Goal: Transaction & Acquisition: Purchase product/service

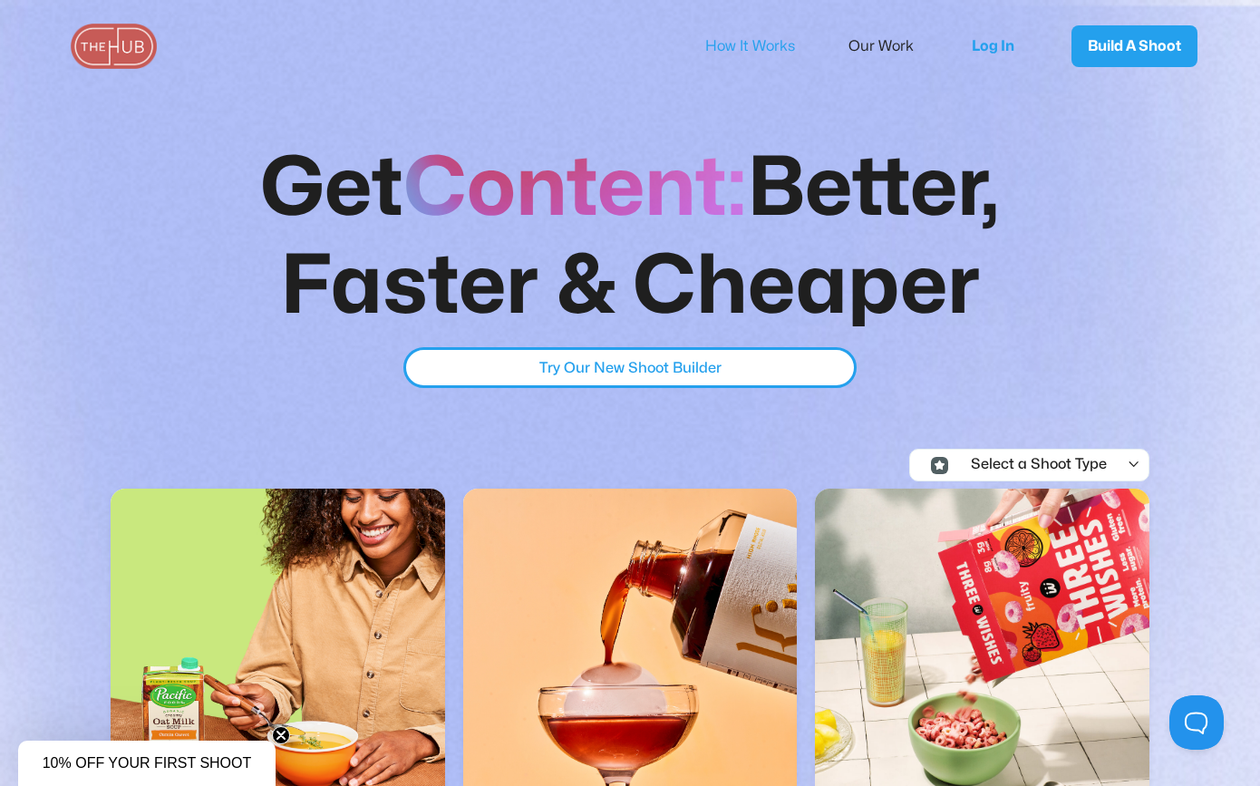
click at [736, 49] on link "How It Works" at bounding box center [762, 46] width 114 height 38
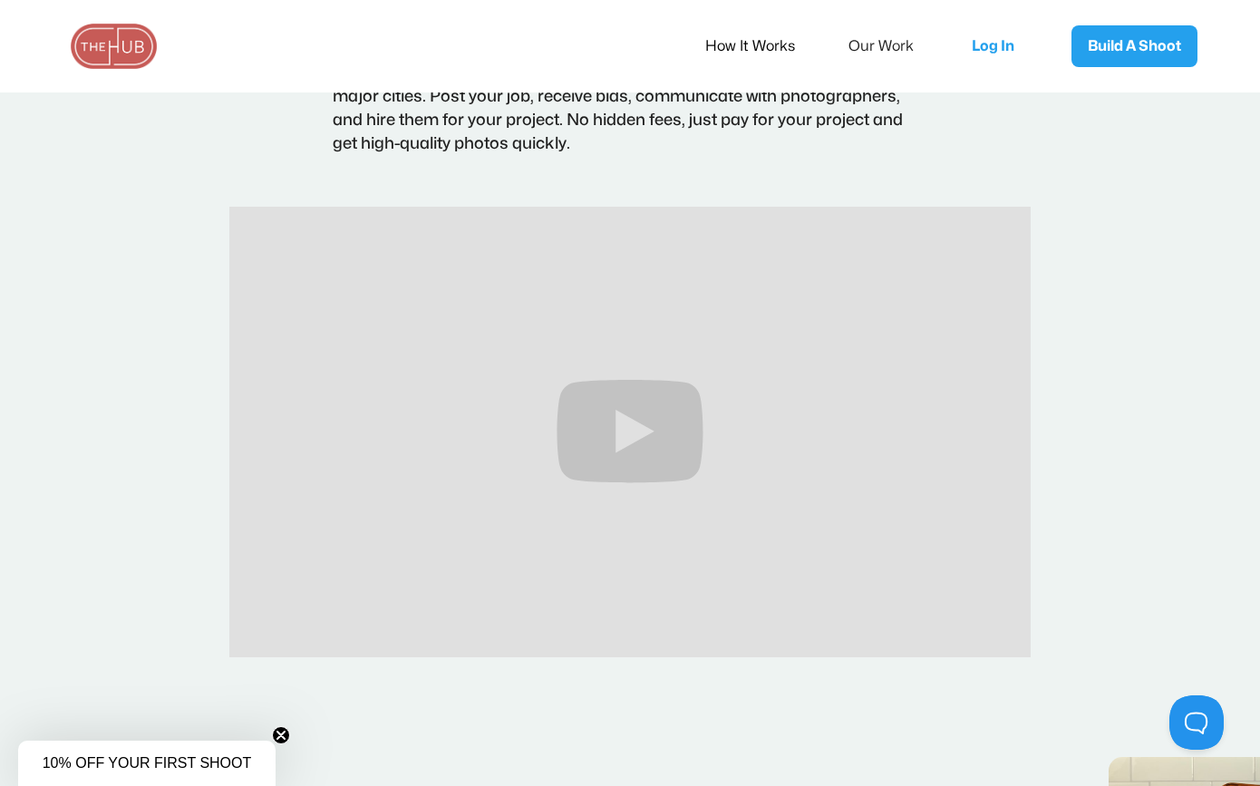
scroll to position [322, 0]
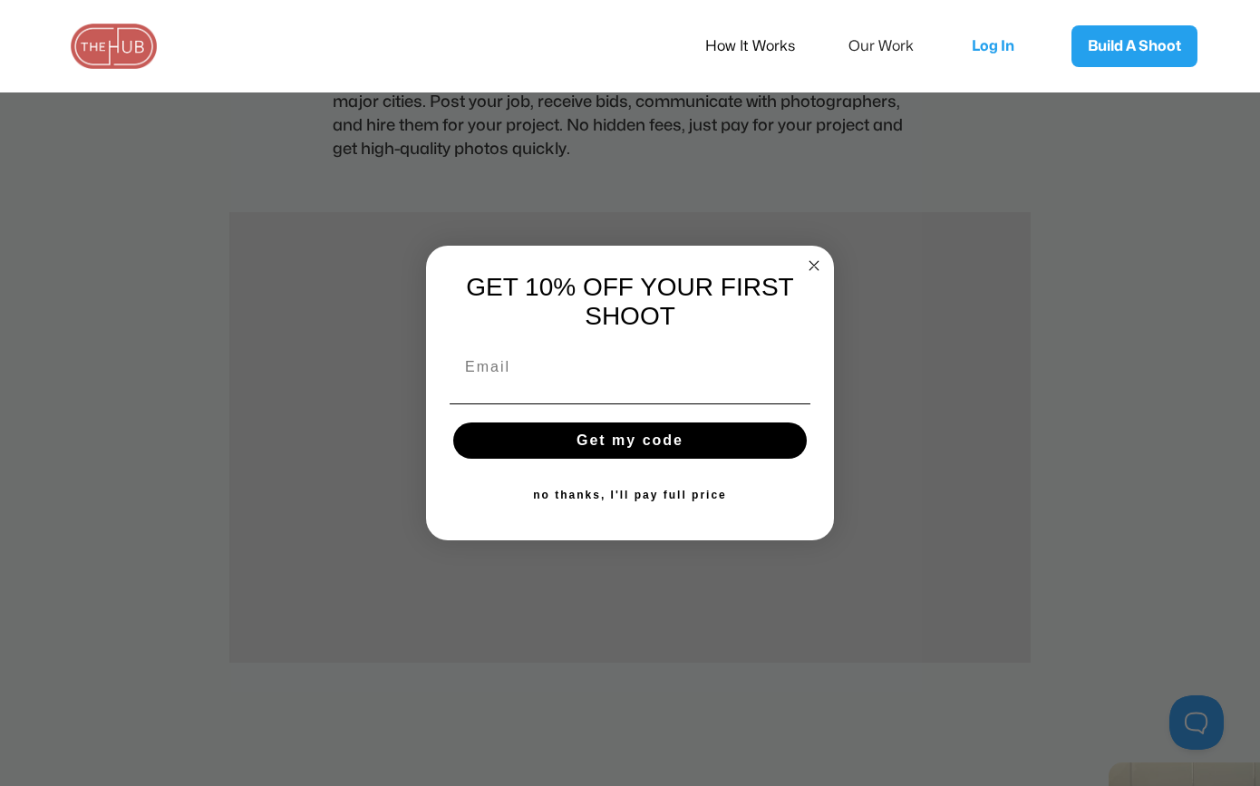
click at [812, 256] on circle "Close dialog" at bounding box center [814, 266] width 21 height 21
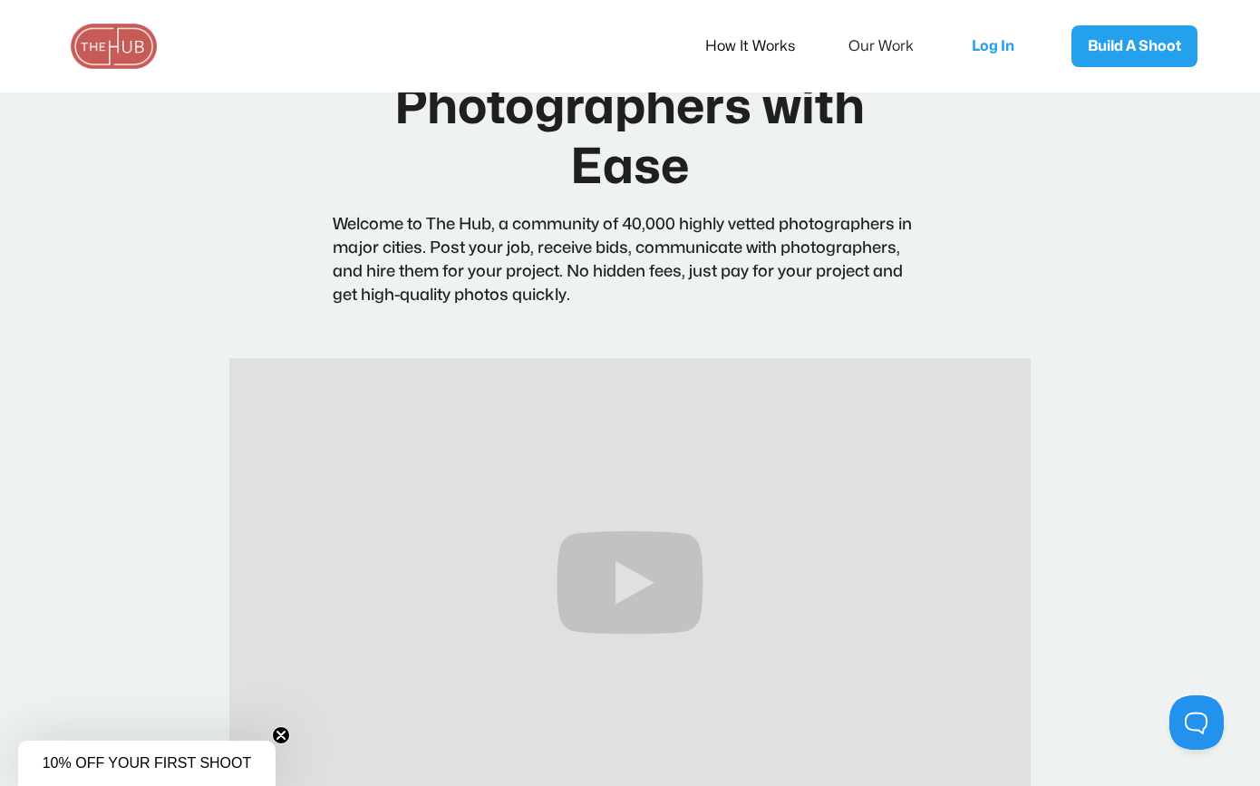
scroll to position [0, 0]
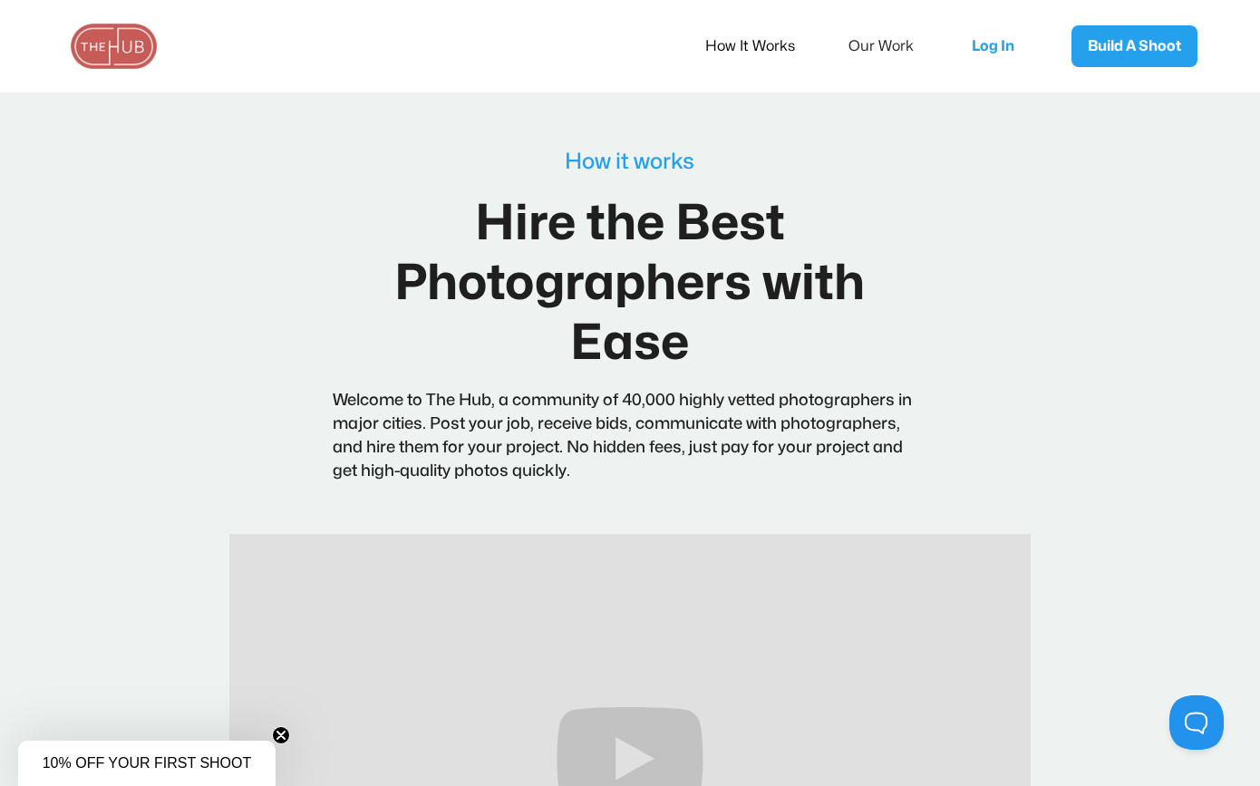
click at [122, 46] on img at bounding box center [114, 46] width 91 height 45
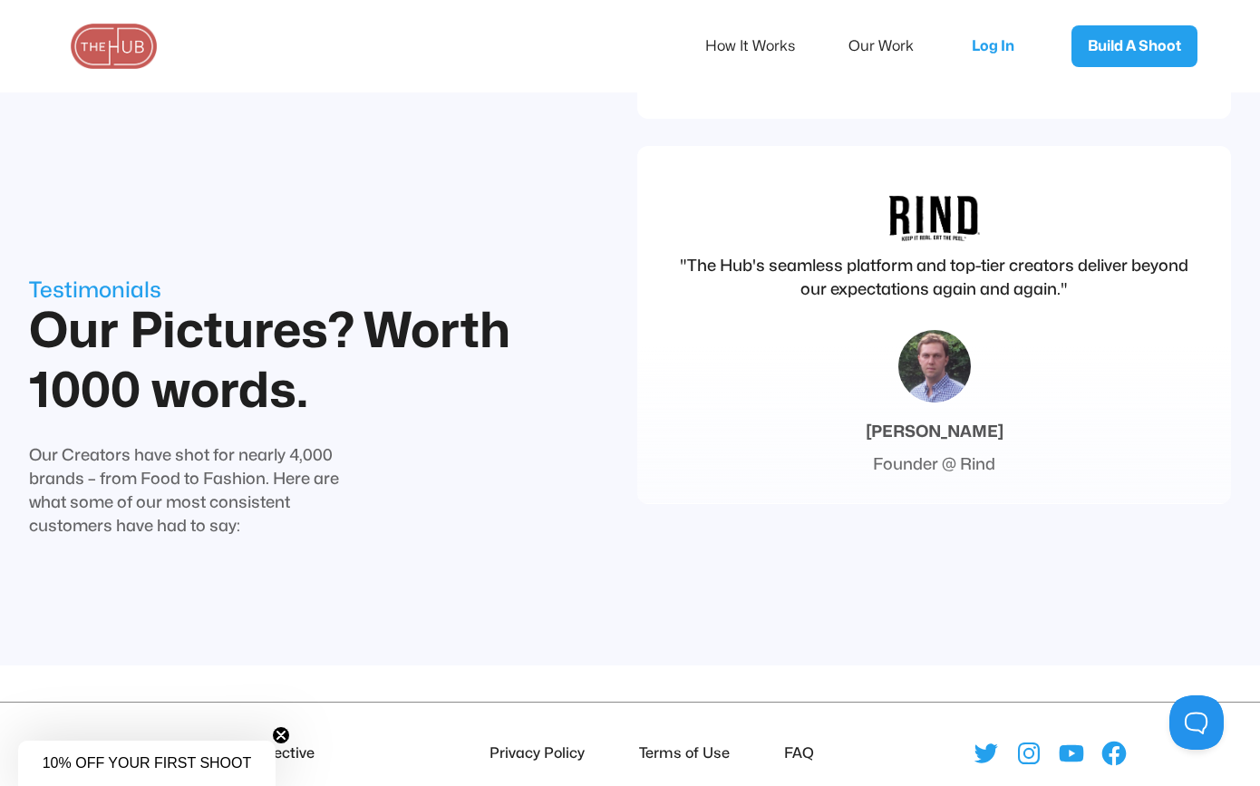
scroll to position [6524, 0]
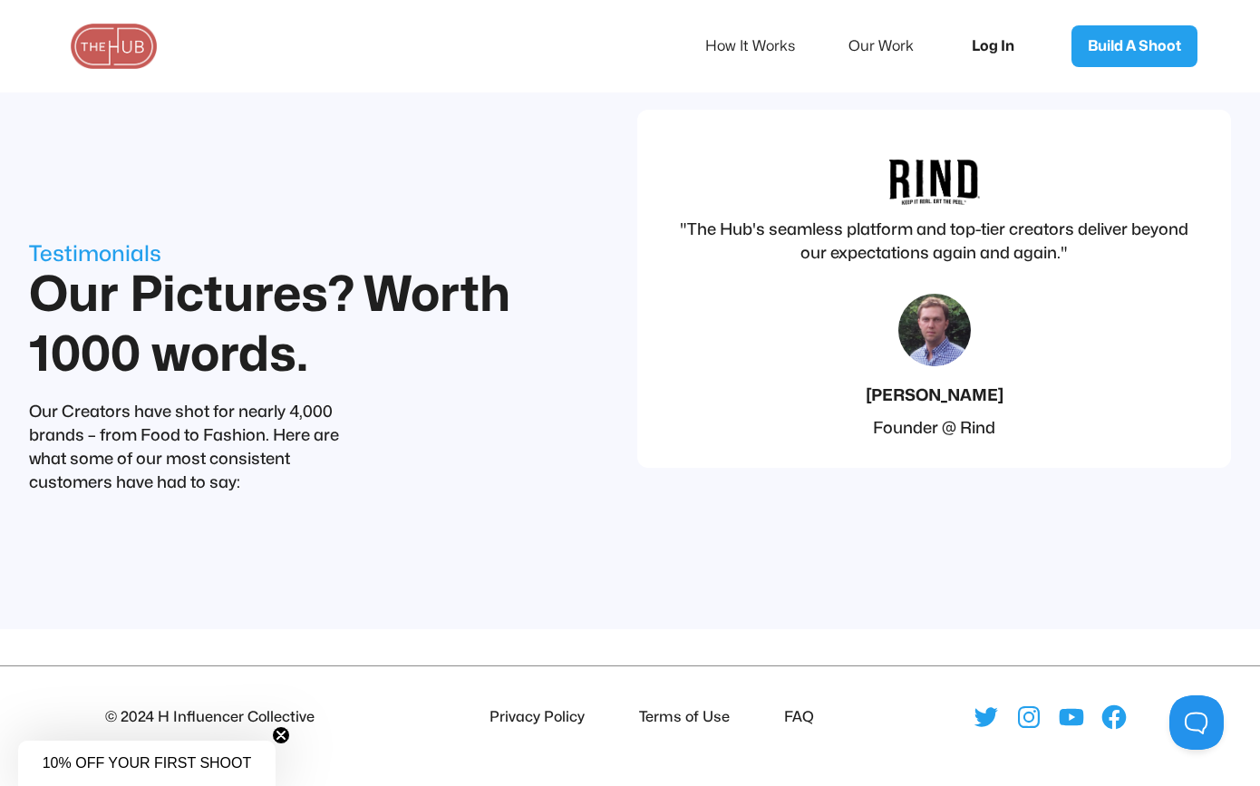
click at [990, 44] on link "Log In" at bounding box center [999, 46] width 91 height 60
click at [801, 713] on li "FAQ" at bounding box center [795, 717] width 37 height 24
click at [280, 736] on circle "Close teaser" at bounding box center [281, 735] width 17 height 17
click at [801, 718] on li "FAQ" at bounding box center [795, 717] width 37 height 24
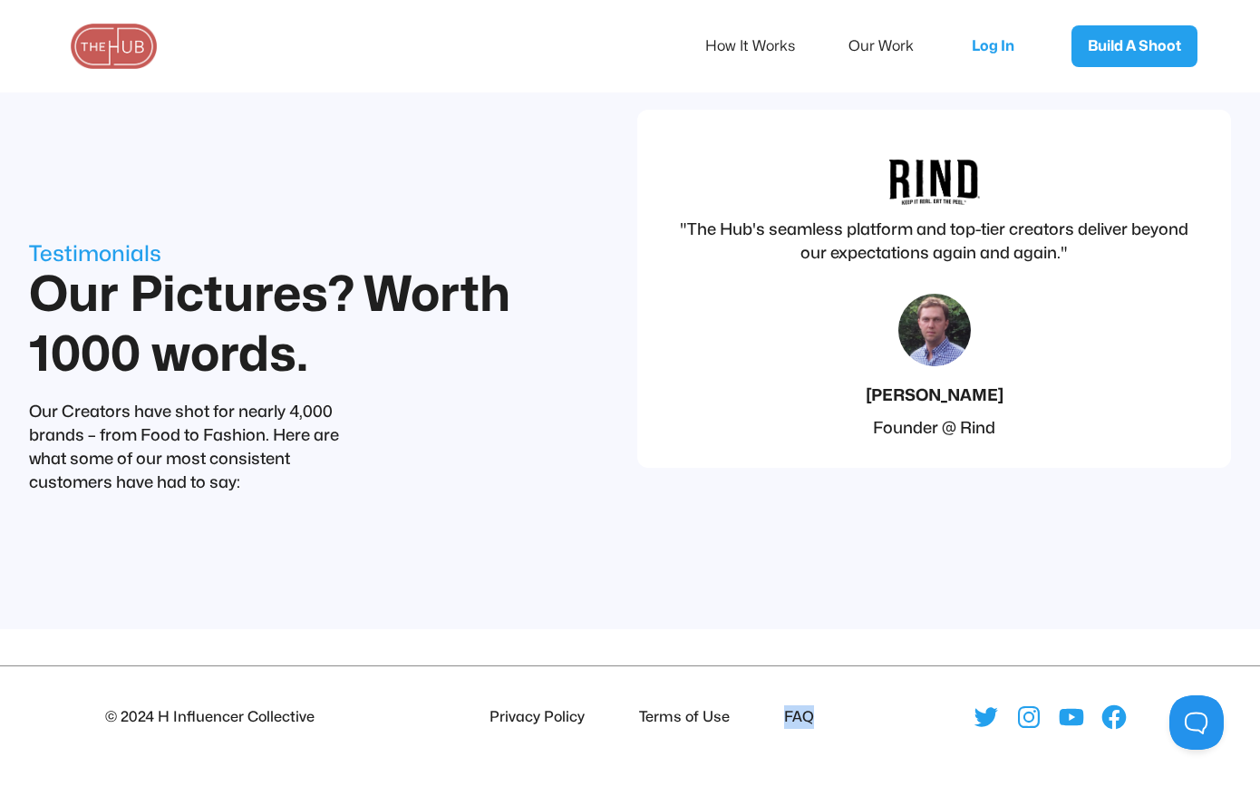
click at [801, 718] on li "FAQ" at bounding box center [795, 717] width 37 height 24
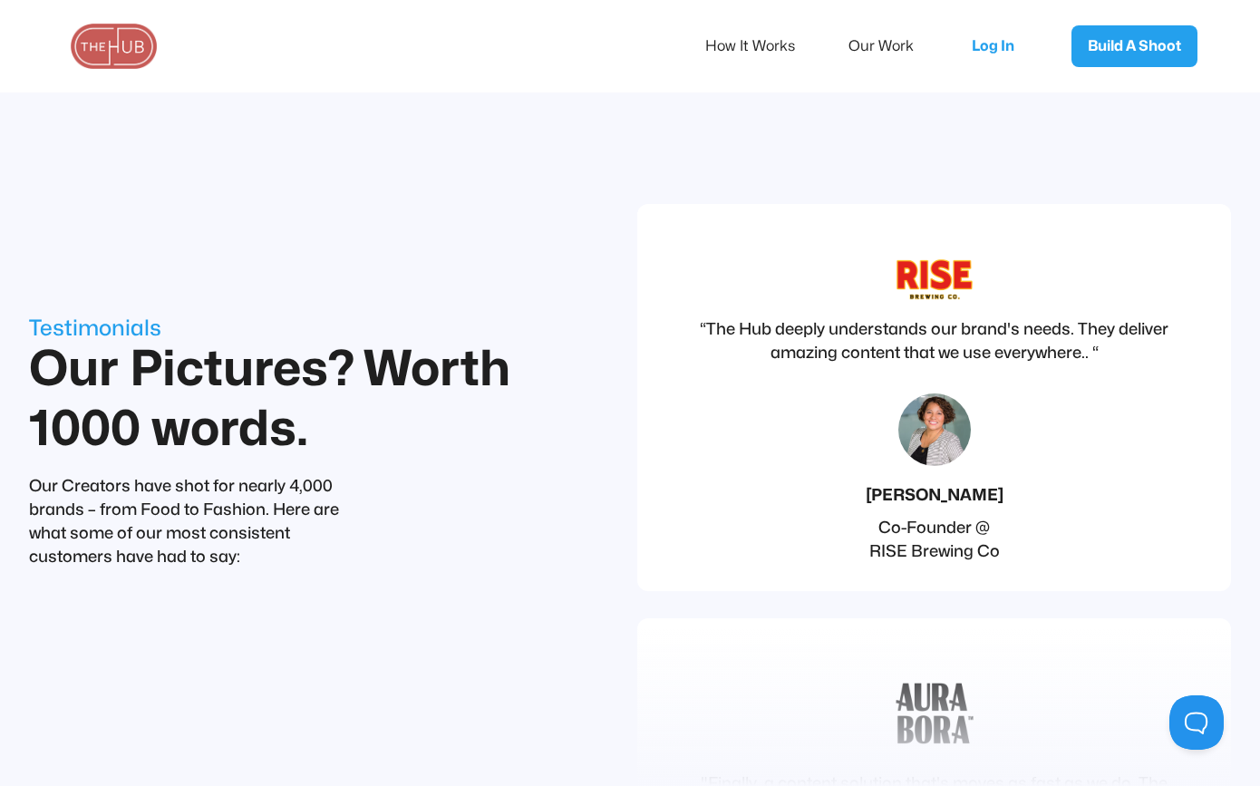
scroll to position [5056, 0]
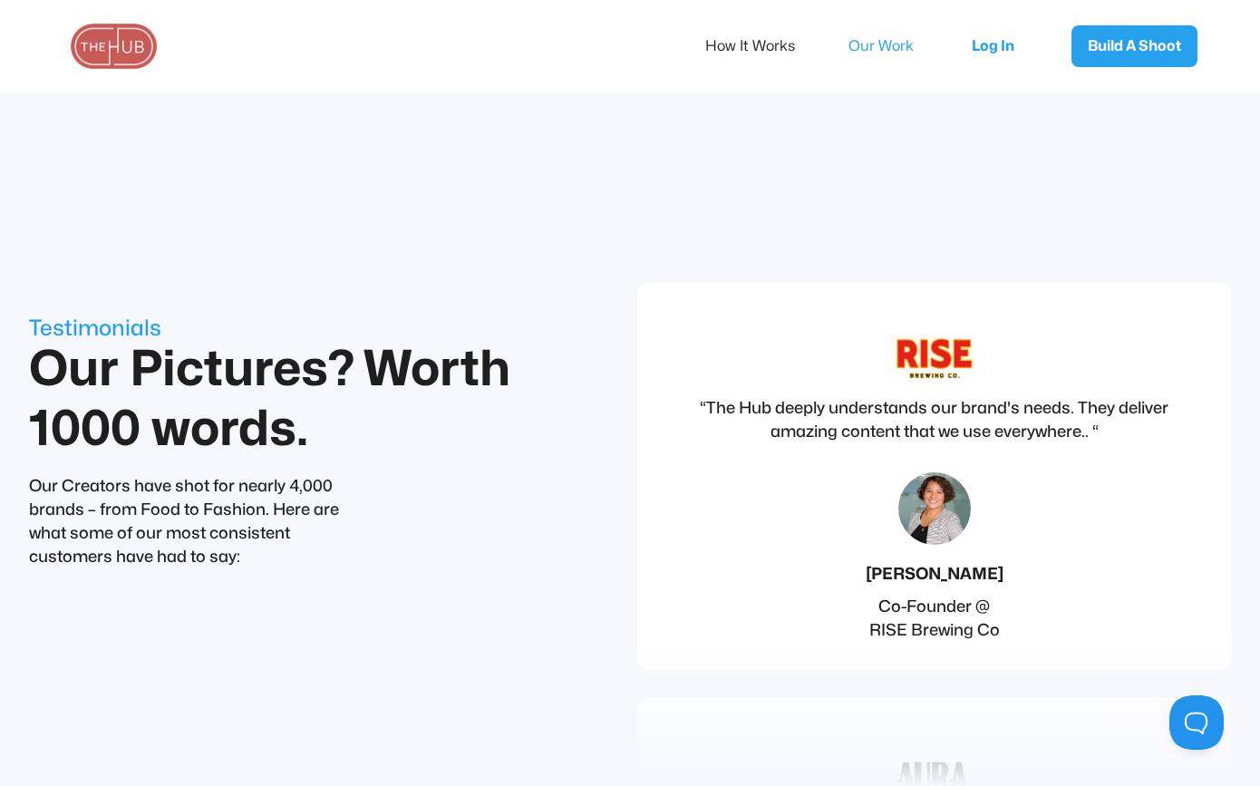
click at [885, 45] on link "Our Work" at bounding box center [894, 46] width 90 height 38
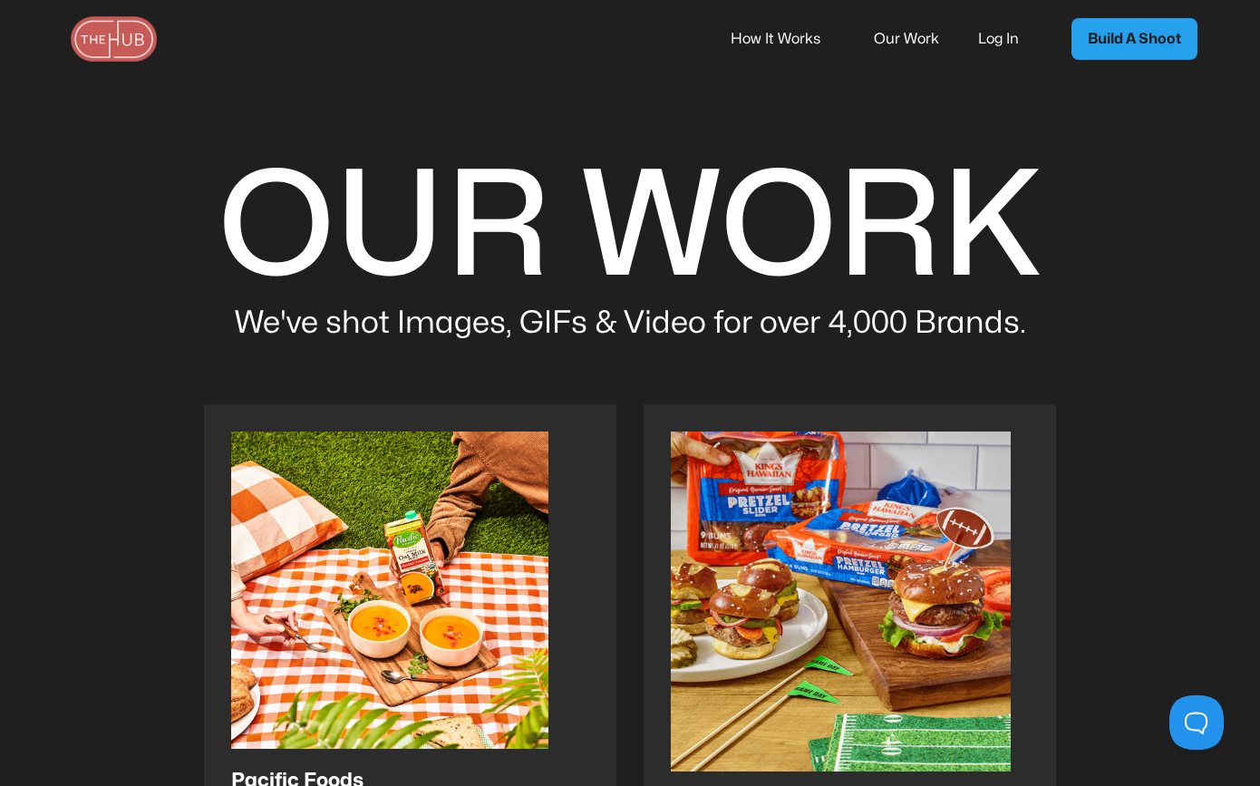
click at [1161, 46] on link "Build A Shoot" at bounding box center [1135, 39] width 126 height 42
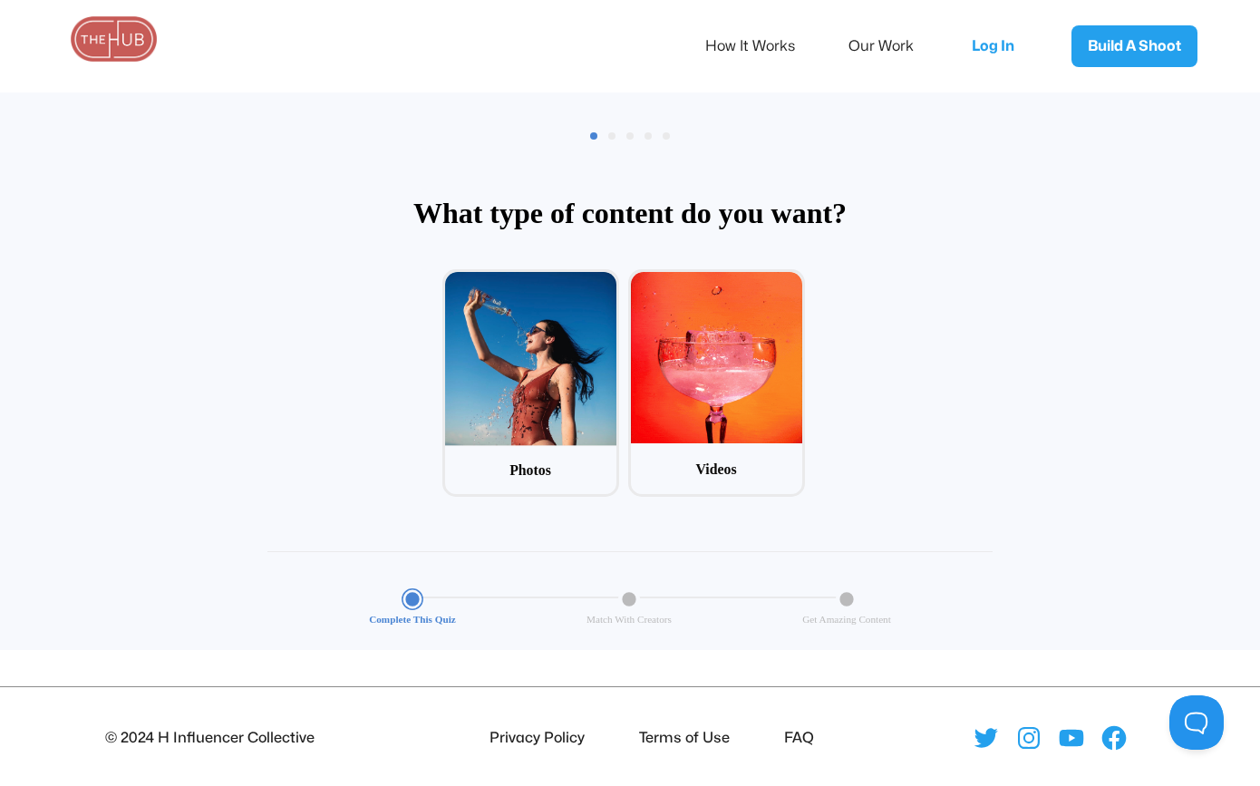
click at [122, 45] on img at bounding box center [114, 38] width 91 height 45
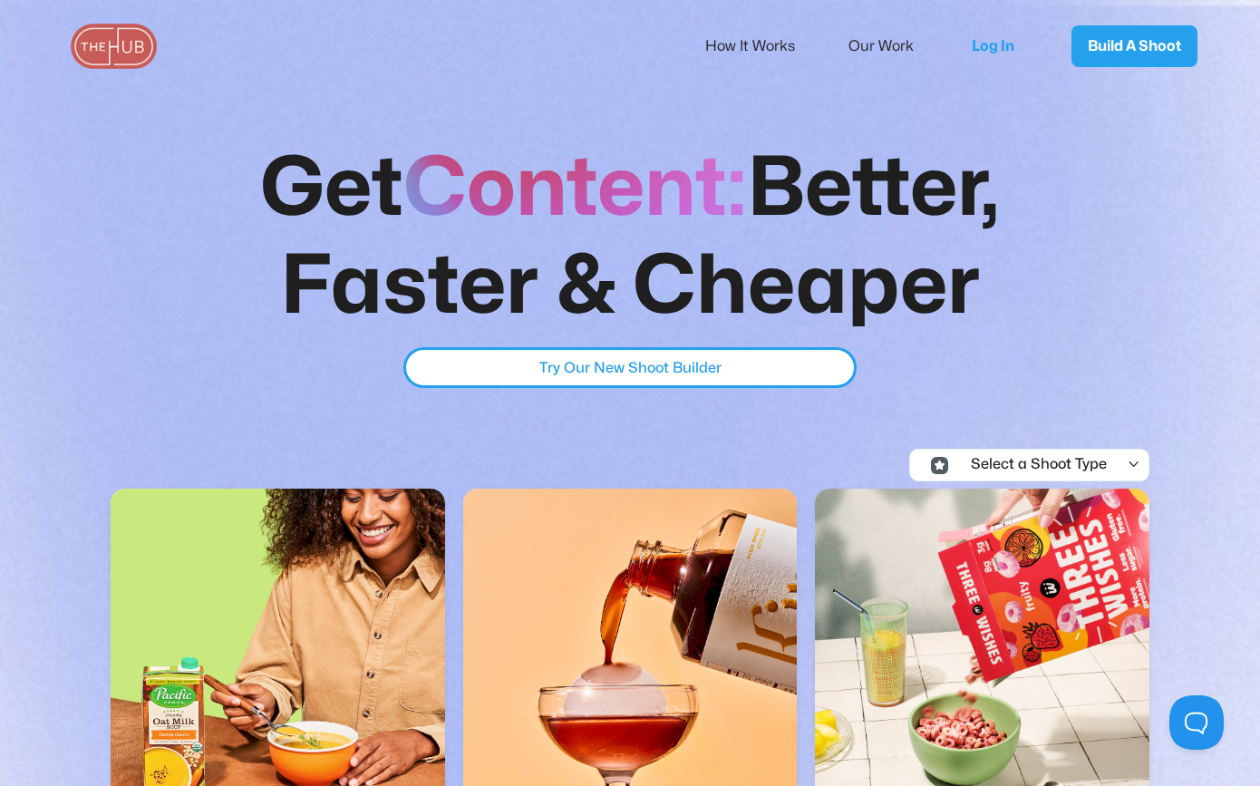
click at [1133, 462] on div "" at bounding box center [1134, 465] width 14 height 16
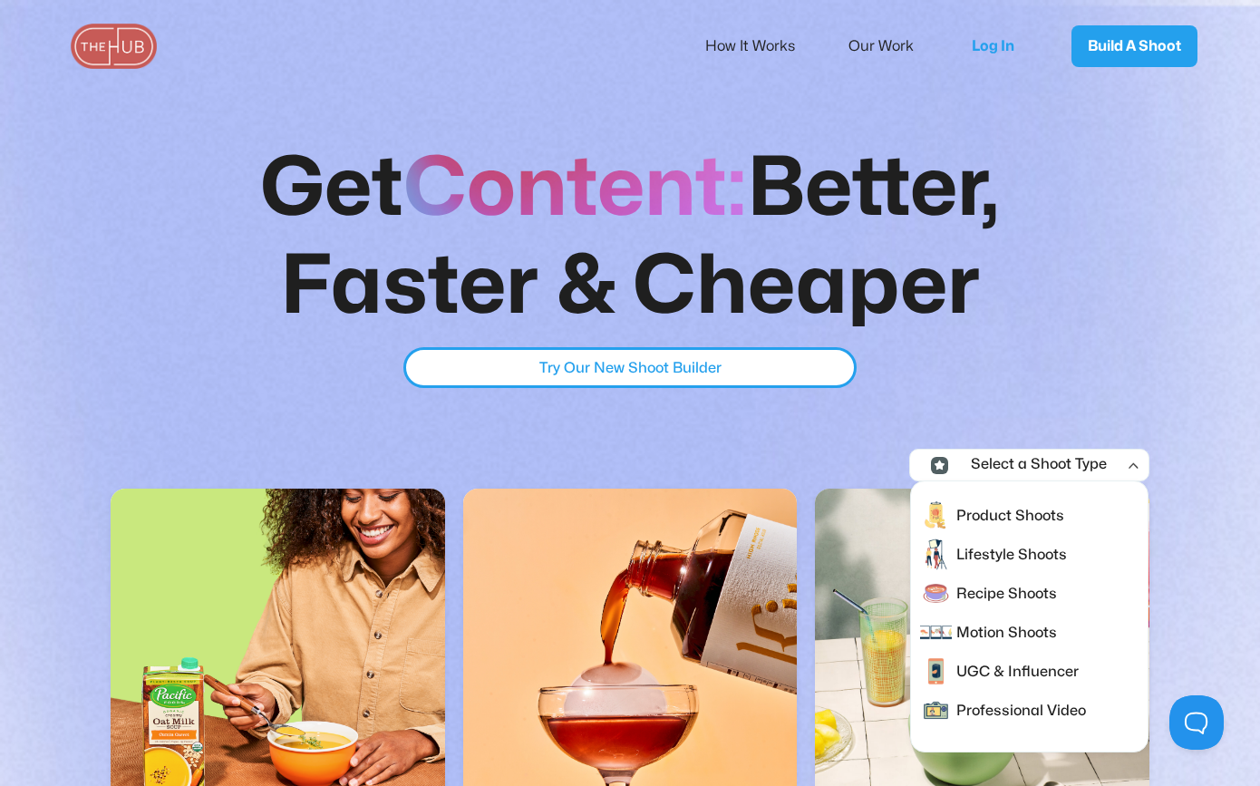
click at [1055, 345] on div "Get Content : Better, Faster & Cheaper Try Our New Shoot Builder Try Our New Sh…" at bounding box center [630, 265] width 907 height 248
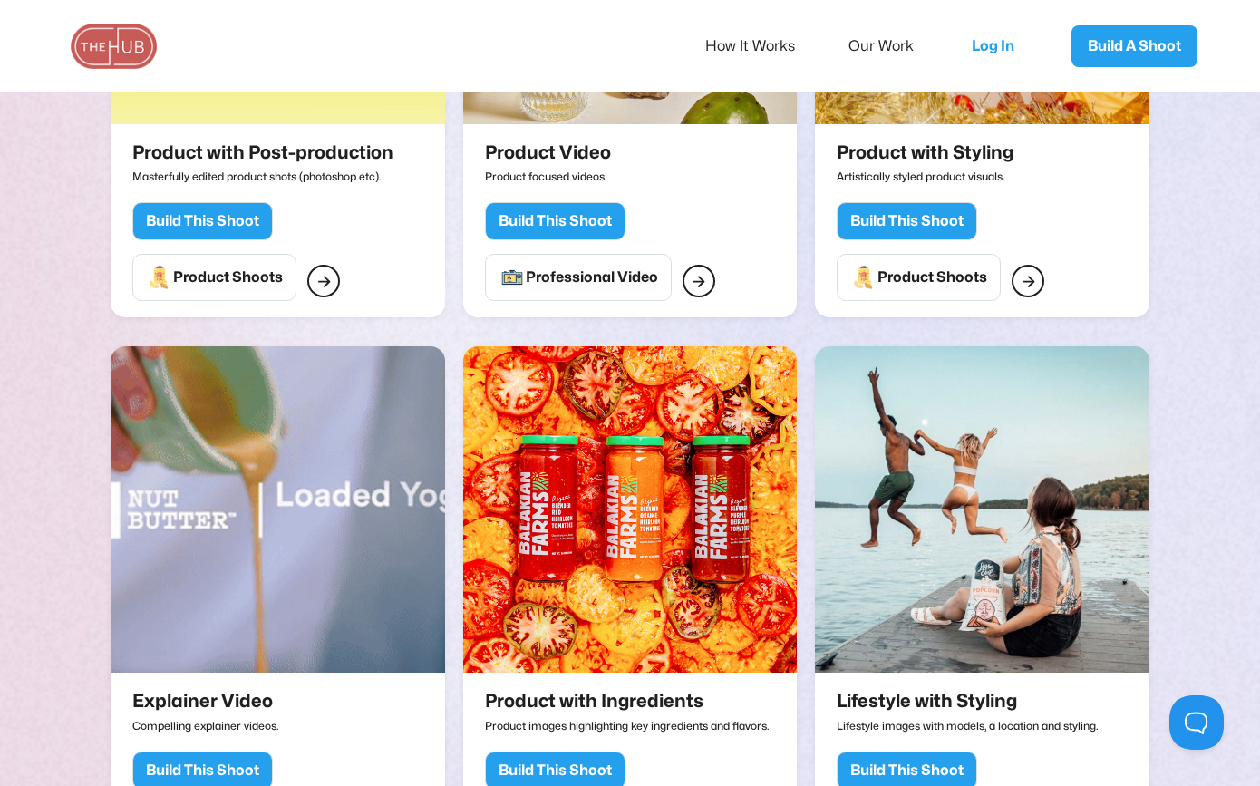
scroll to position [1795, 0]
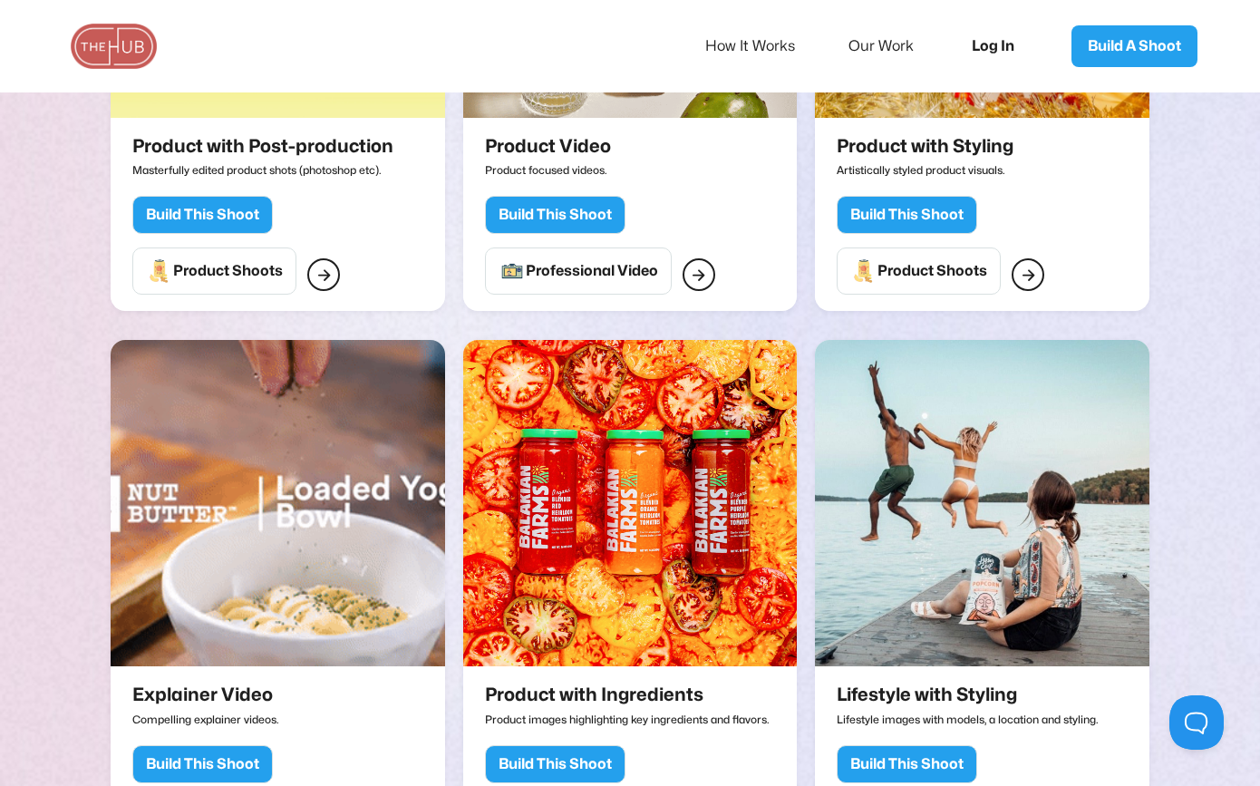
click at [991, 51] on link "Log In" at bounding box center [999, 46] width 91 height 60
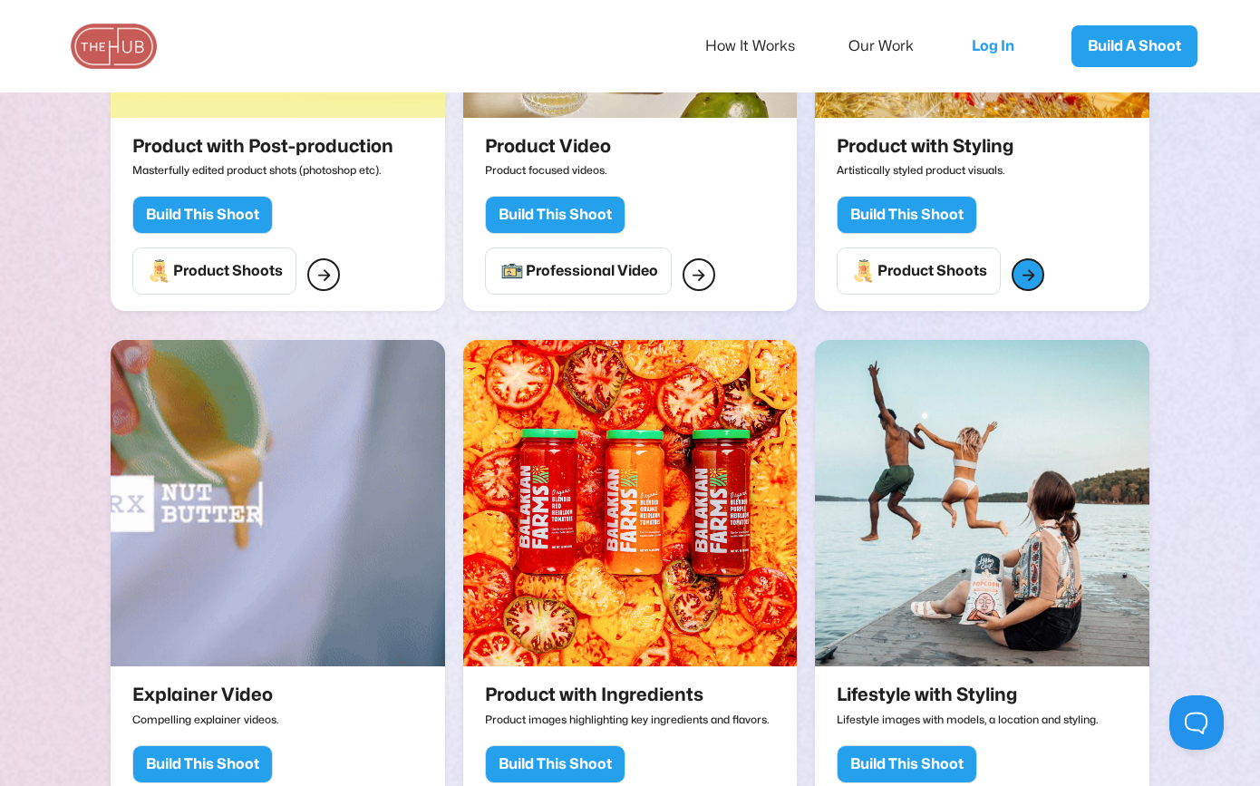
click at [1035, 277] on link "" at bounding box center [1028, 274] width 33 height 33
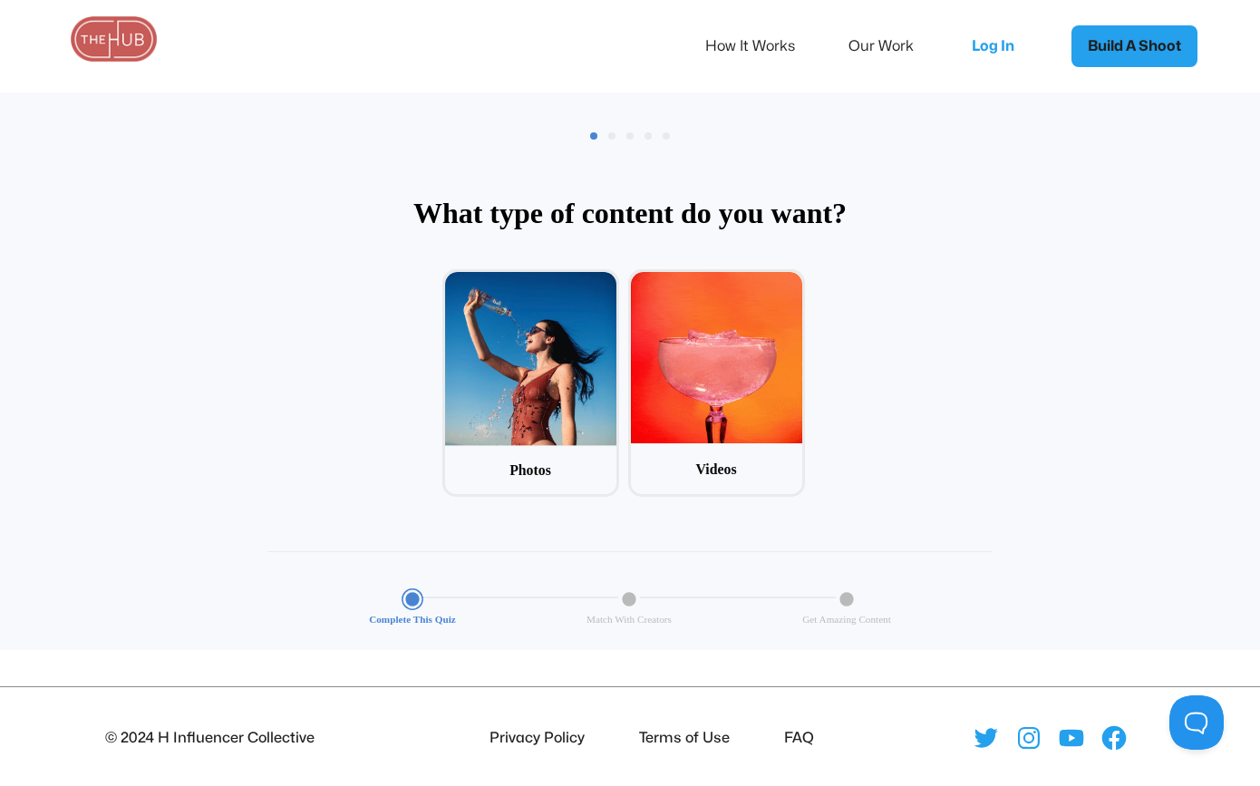
click at [1143, 50] on link "Build A Shoot" at bounding box center [1135, 46] width 126 height 42
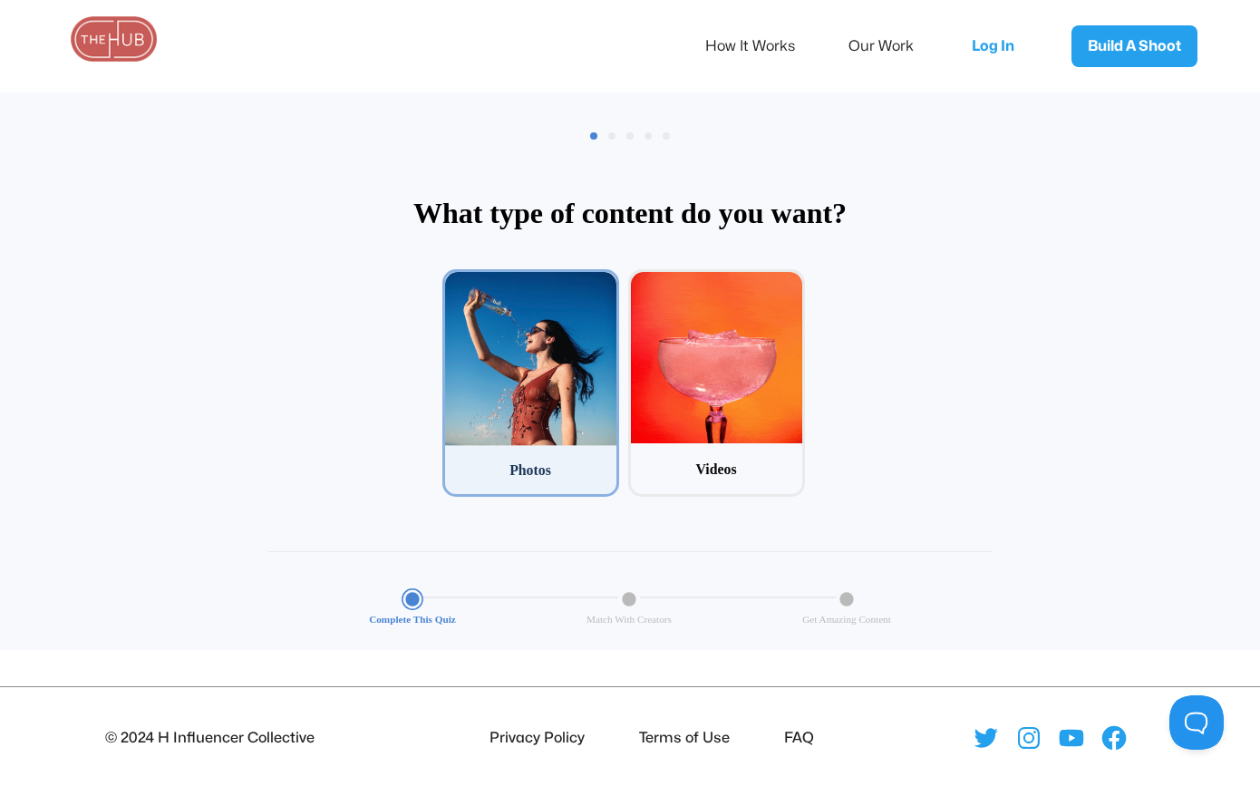
click at [543, 459] on div "Photos" at bounding box center [530, 470] width 171 height 48
click at [454, 281] on input "1 Photos" at bounding box center [449, 275] width 12 height 12
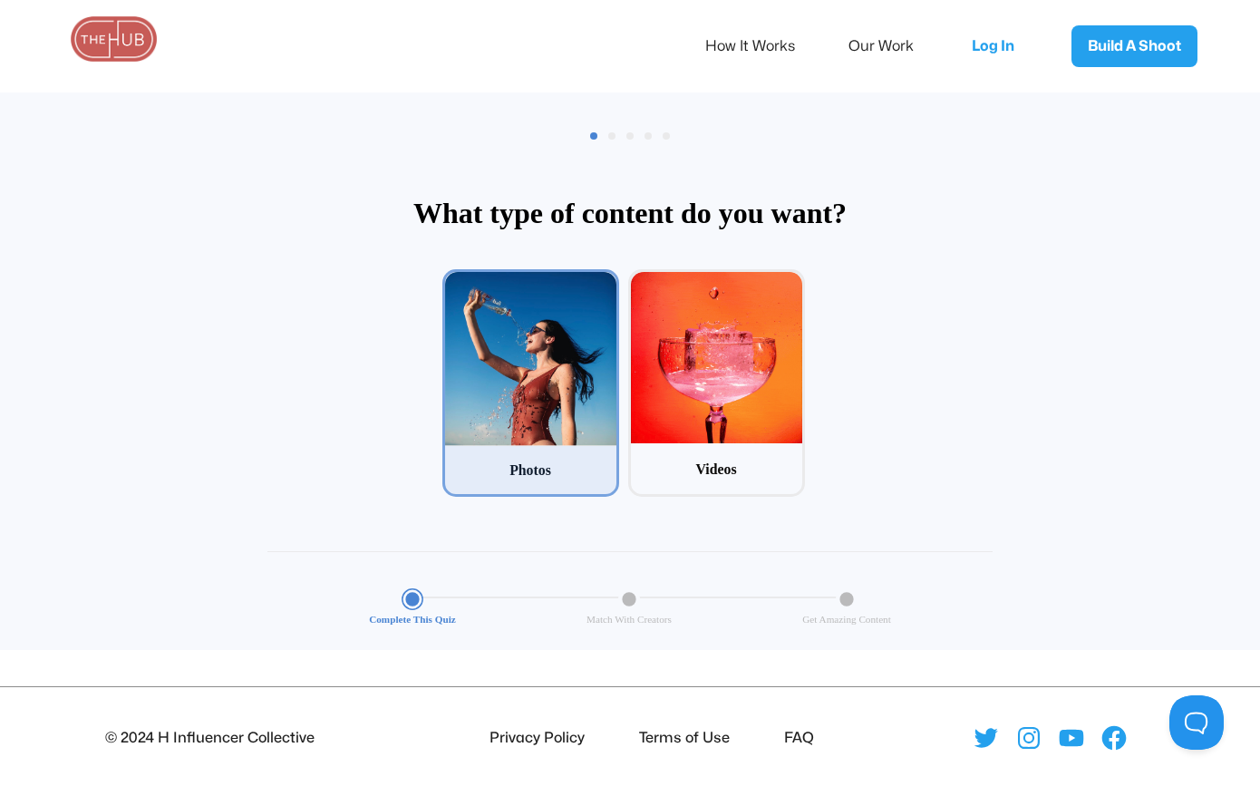
scroll to position [87, 0]
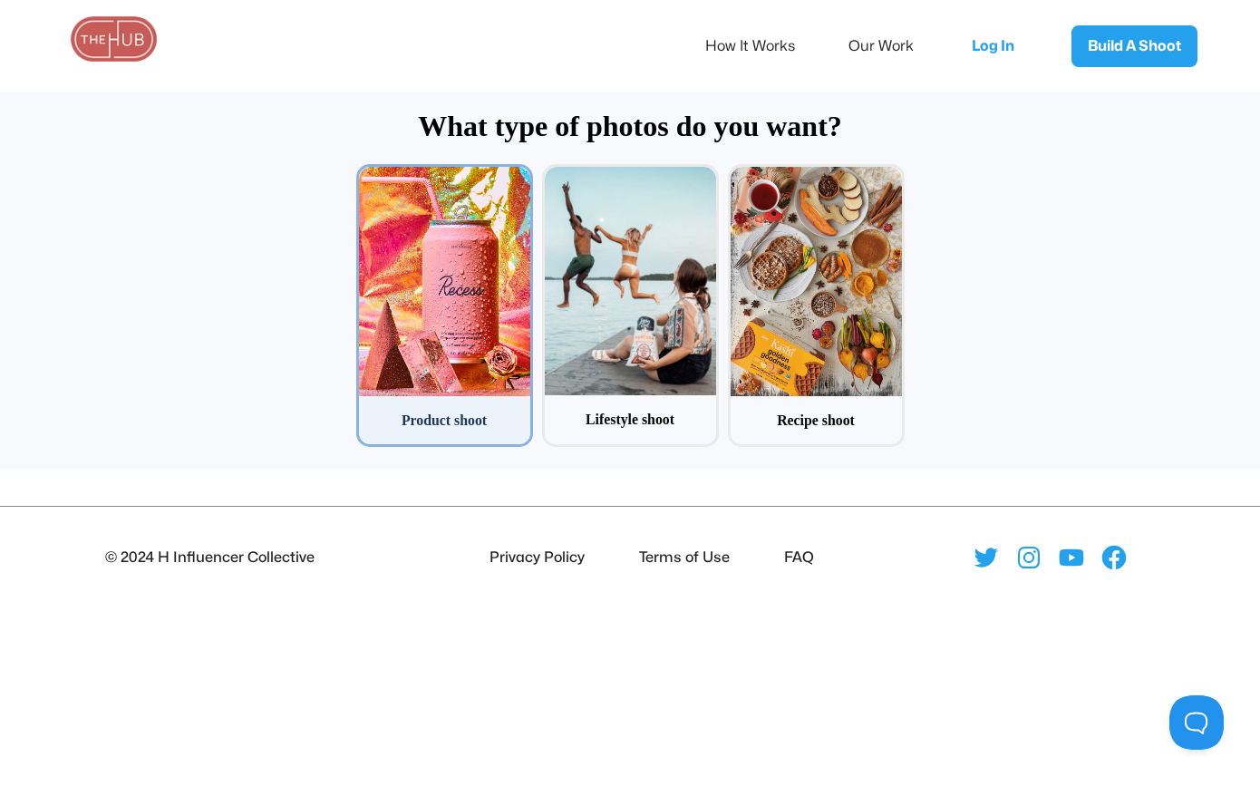
click at [454, 420] on div "Product shoot" at bounding box center [444, 420] width 171 height 21
click at [368, 176] on input "1 Product shoot" at bounding box center [362, 170] width 12 height 12
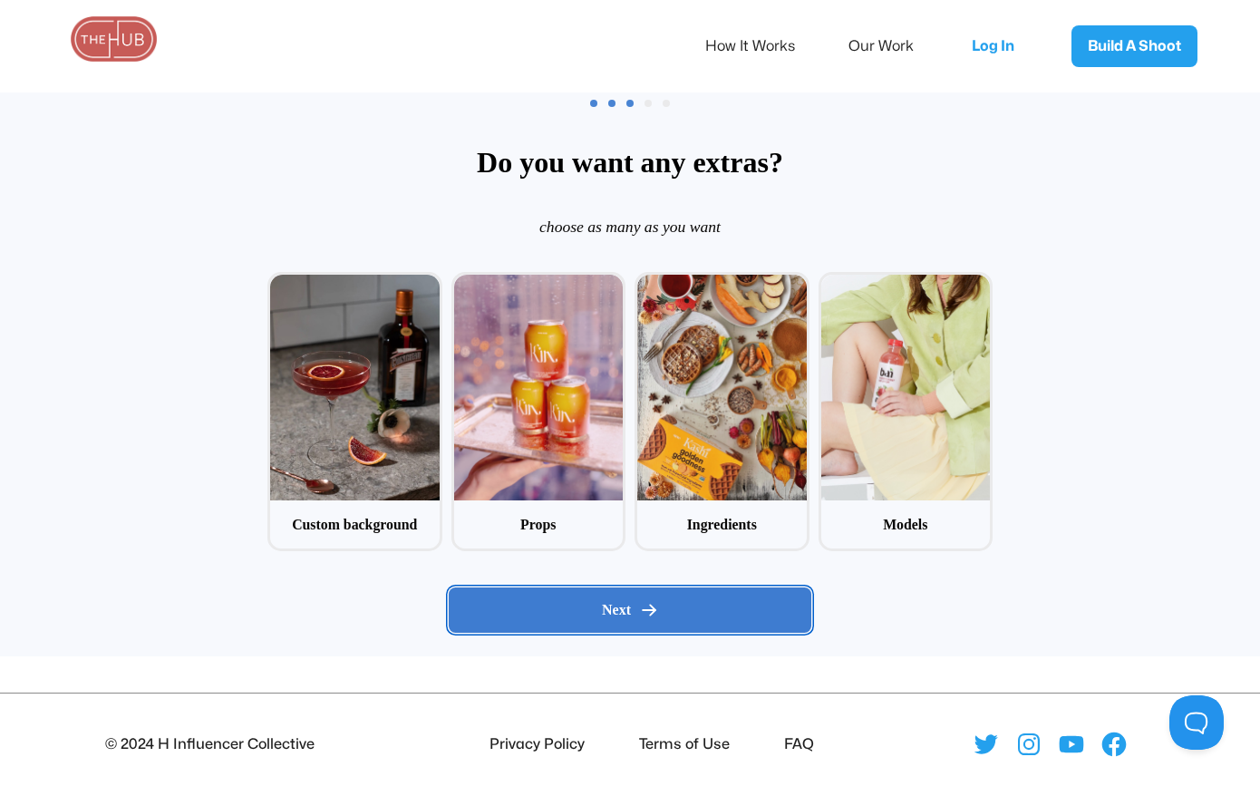
click at [648, 607] on icon at bounding box center [649, 610] width 18 height 18
radio input "false"
radio input "true"
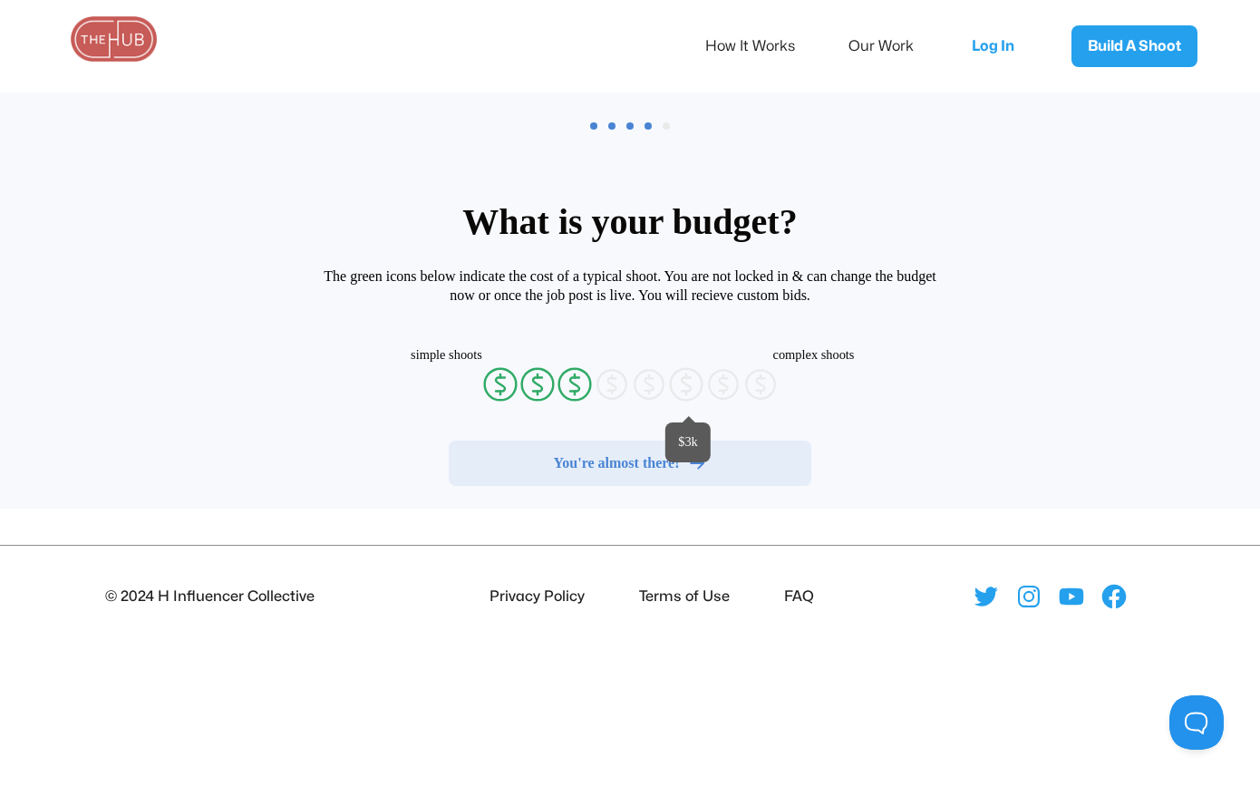
radio input "false"
click at [641, 455] on span "You're almost there!" at bounding box center [617, 463] width 126 height 18
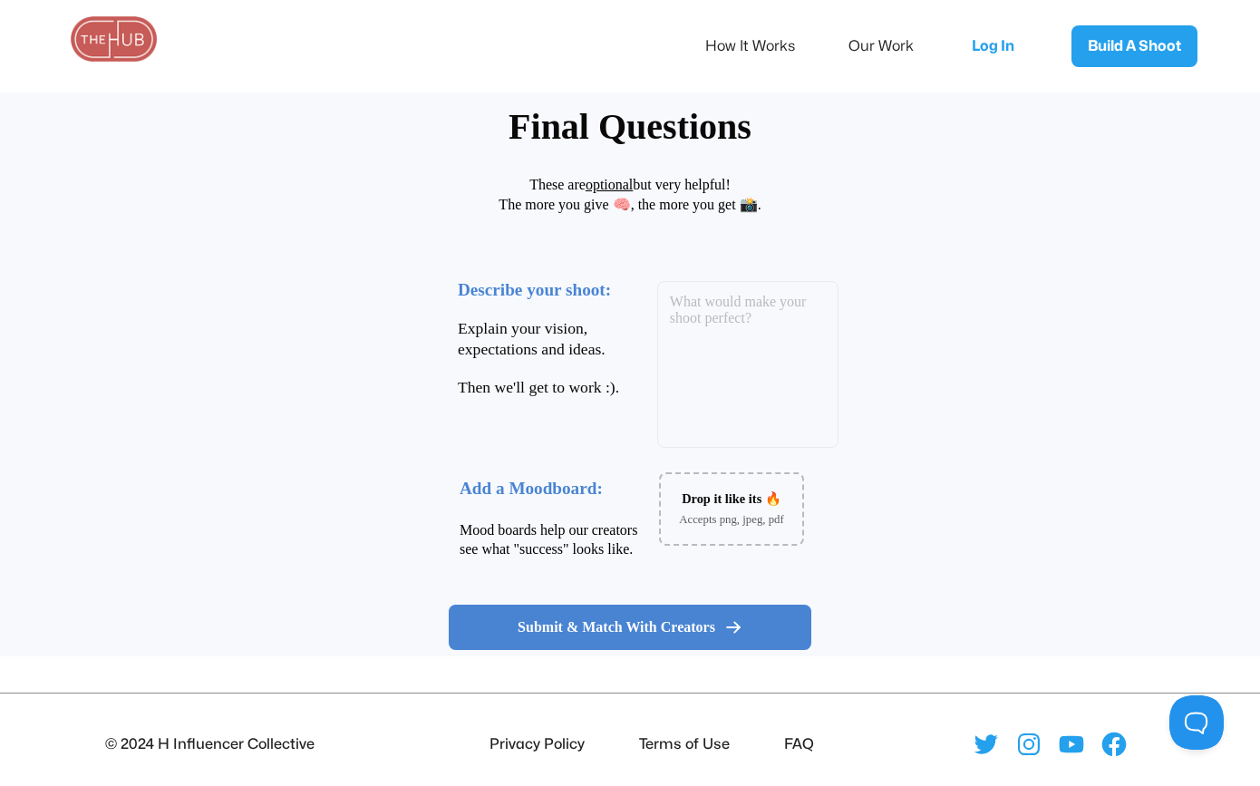
scroll to position [164, 0]
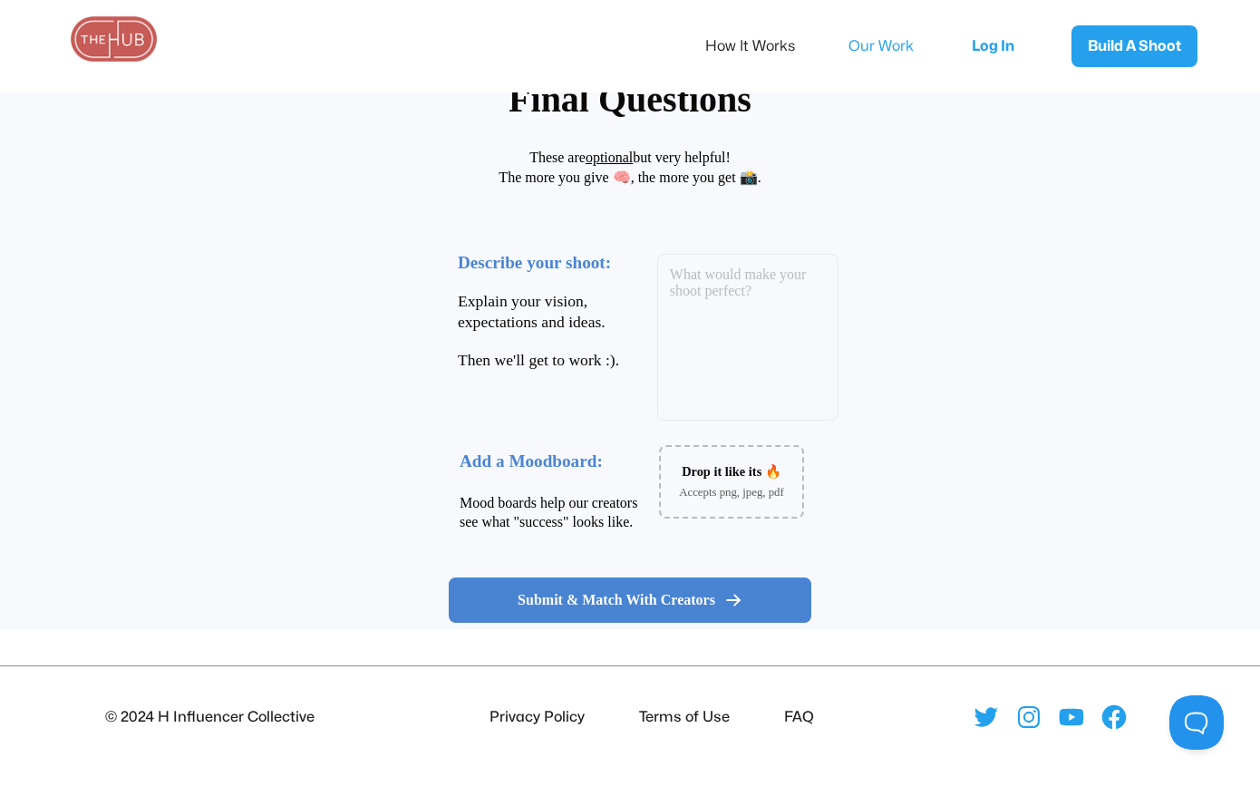
click at [883, 44] on link "Our Work" at bounding box center [894, 46] width 90 height 38
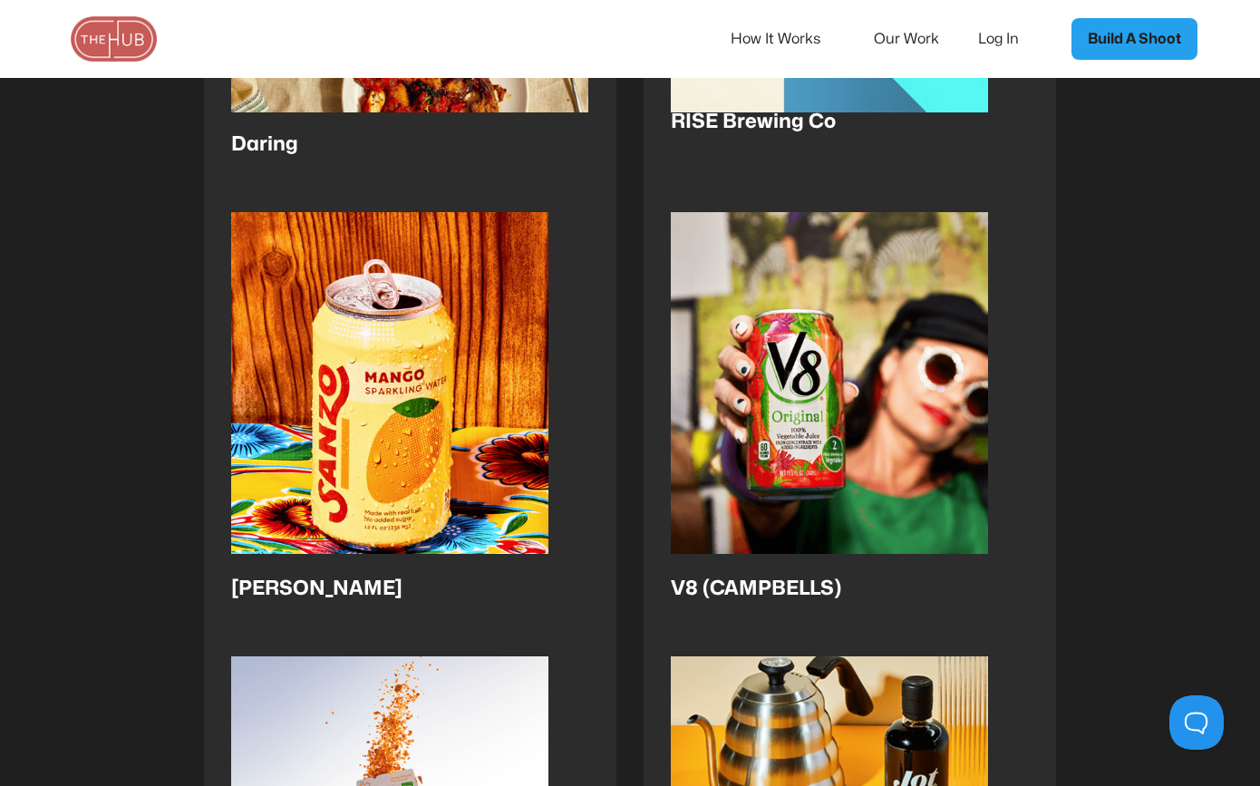
scroll to position [1131, 0]
